Goal: Information Seeking & Learning: Learn about a topic

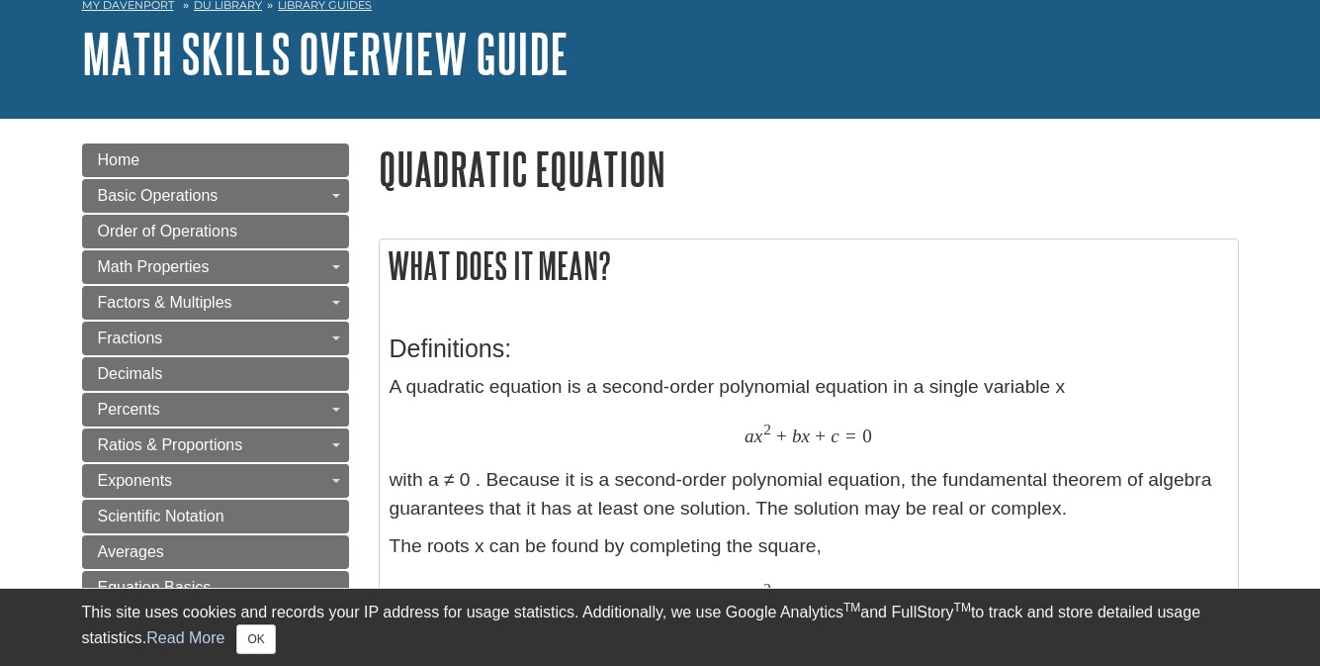
scroll to position [103, 0]
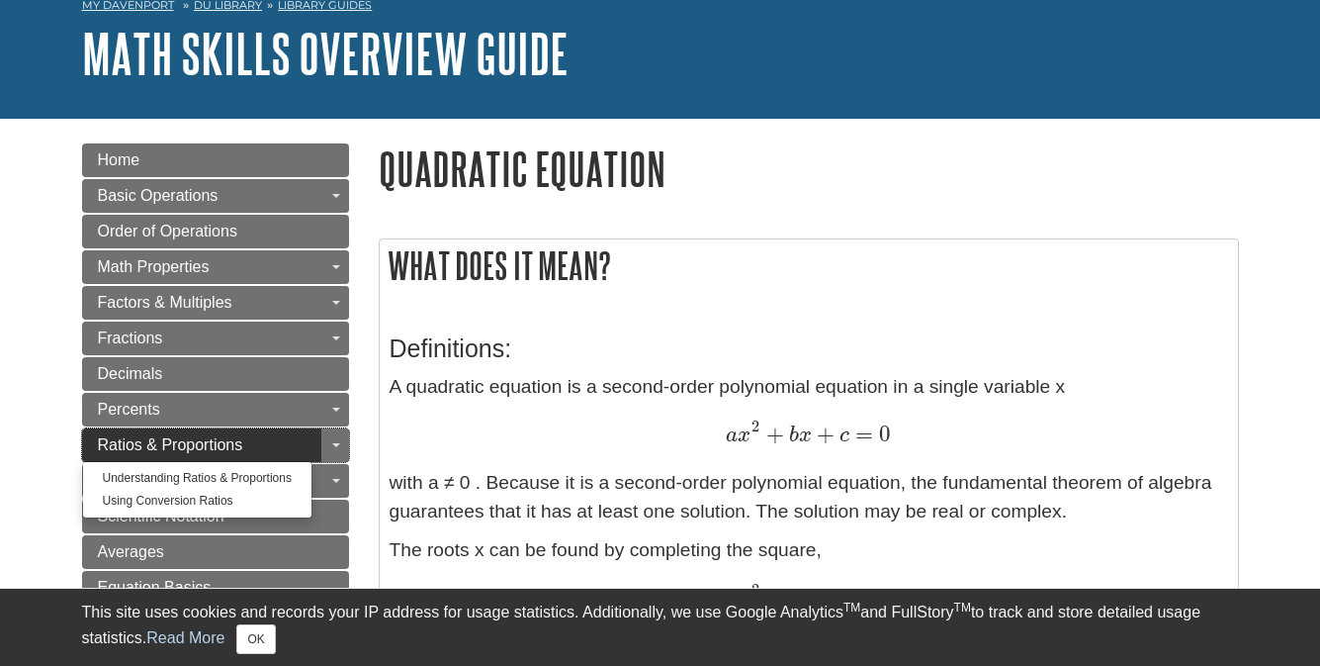
click at [215, 444] on span "Ratios & Proportions" at bounding box center [170, 444] width 145 height 17
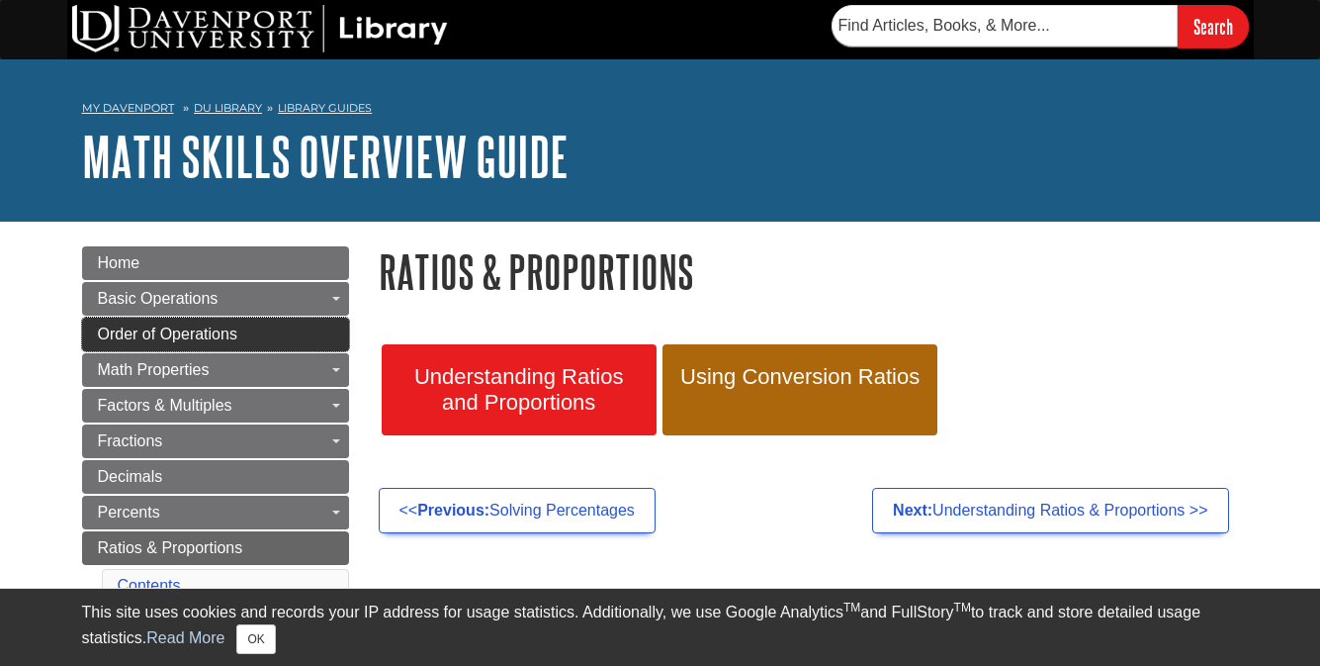
click at [215, 333] on span "Order of Operations" at bounding box center [167, 333] width 139 height 17
